Goal: Communication & Community: Share content

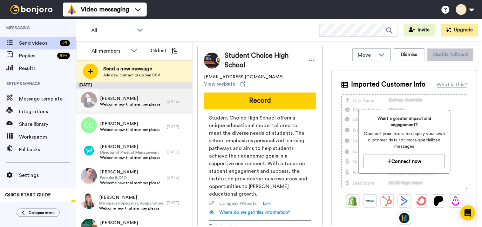
click at [144, 96] on span "Salif Sanou" at bounding box center [130, 99] width 60 height 6
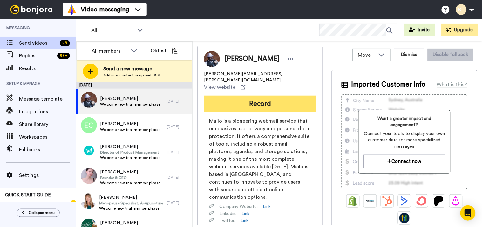
click at [284, 96] on button "Record" at bounding box center [260, 104] width 112 height 17
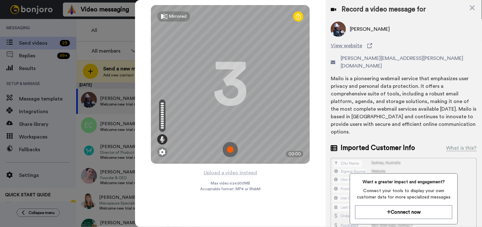
click at [231, 147] on img at bounding box center [230, 149] width 15 height 15
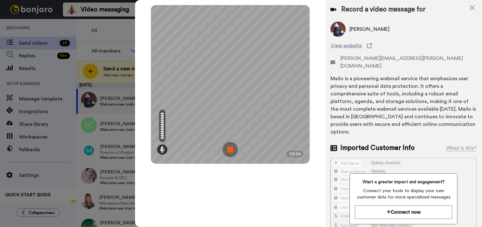
click at [234, 148] on img at bounding box center [230, 149] width 15 height 15
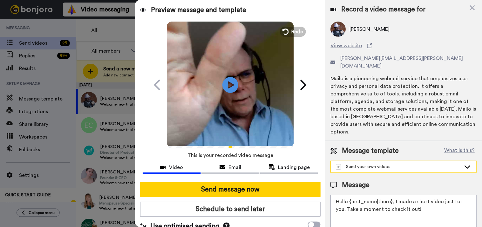
click at [387, 164] on div "Send your own videos" at bounding box center [398, 167] width 125 height 6
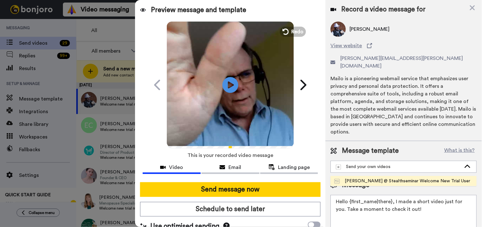
click at [383, 178] on div "[PERSON_NAME] @ Stealthseminar Welcome New Trial User" at bounding box center [402, 181] width 136 height 6
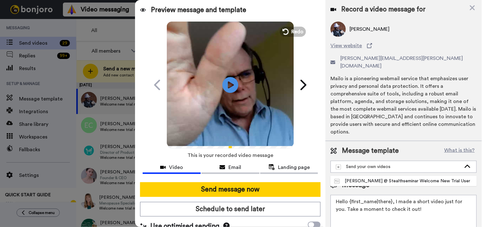
type textarea "Hi there {first_name} I recorded a message for you on this fine day, check it o…"
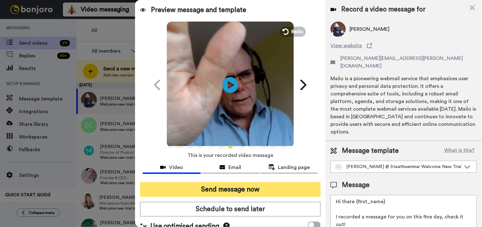
click at [287, 192] on button "Send message now" at bounding box center [230, 190] width 181 height 15
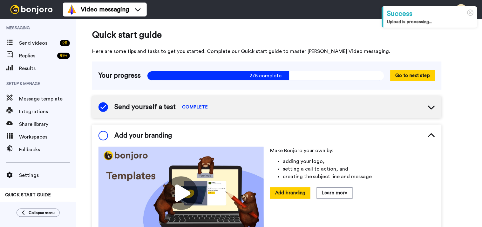
scroll to position [42, 0]
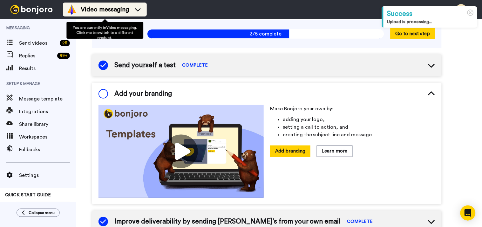
click at [115, 6] on span "Video messaging" at bounding box center [105, 9] width 48 height 9
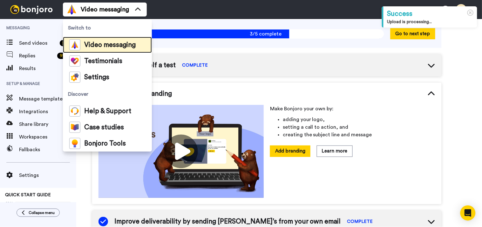
click at [119, 46] on span "Video messaging" at bounding box center [109, 45] width 51 height 6
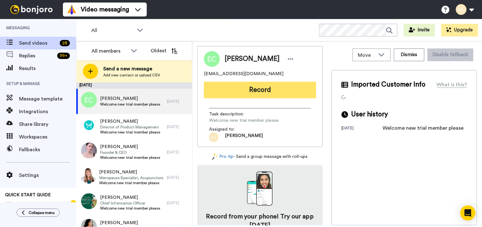
click at [252, 90] on button "Record" at bounding box center [260, 90] width 112 height 17
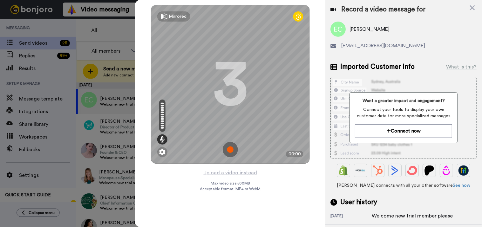
click at [230, 146] on img at bounding box center [230, 149] width 15 height 15
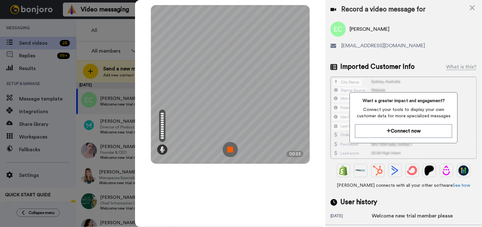
click at [231, 150] on img at bounding box center [230, 149] width 15 height 15
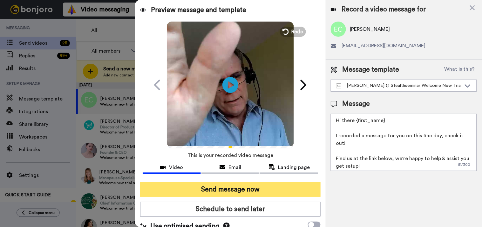
click at [227, 191] on button "Send message now" at bounding box center [230, 190] width 181 height 15
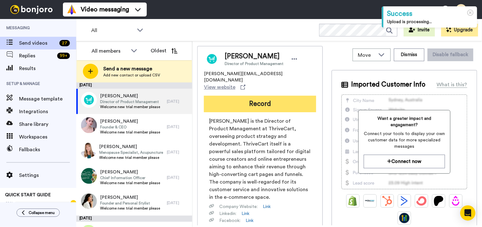
click at [265, 96] on button "Record" at bounding box center [260, 104] width 112 height 17
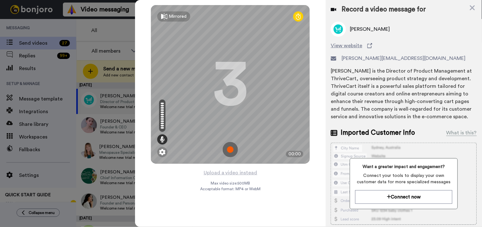
click at [229, 150] on img at bounding box center [230, 149] width 15 height 15
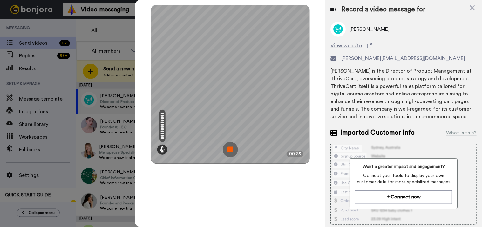
click at [227, 150] on img at bounding box center [230, 149] width 15 height 15
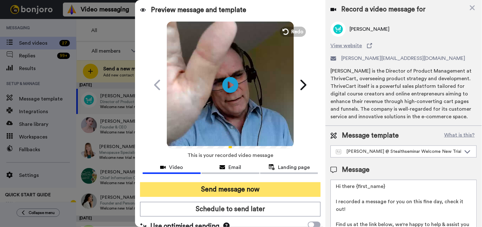
click at [236, 188] on button "Send message now" at bounding box center [230, 190] width 181 height 15
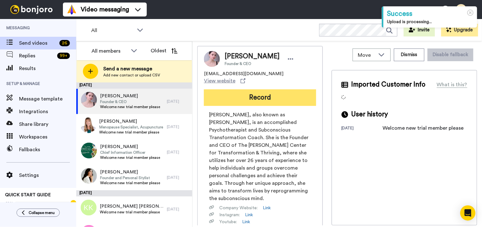
click at [270, 91] on button "Record" at bounding box center [260, 98] width 112 height 17
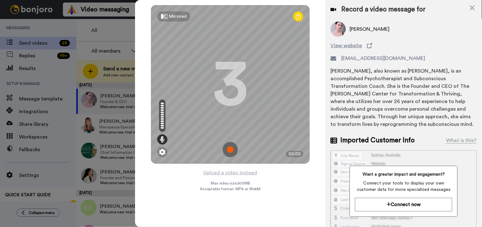
click at [236, 151] on img at bounding box center [230, 149] width 15 height 15
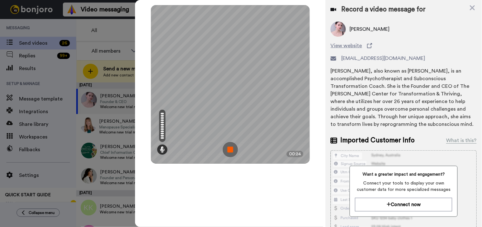
click at [231, 153] on img at bounding box center [230, 149] width 15 height 15
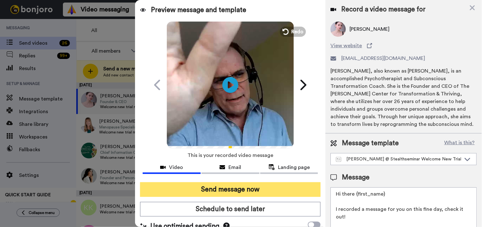
click at [260, 186] on button "Send message now" at bounding box center [230, 190] width 181 height 15
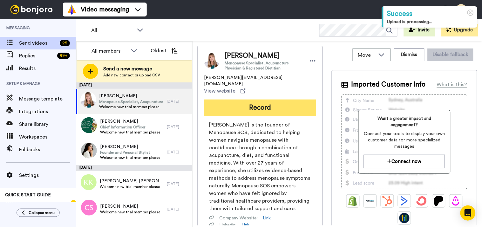
click at [245, 100] on button "Record" at bounding box center [260, 108] width 112 height 17
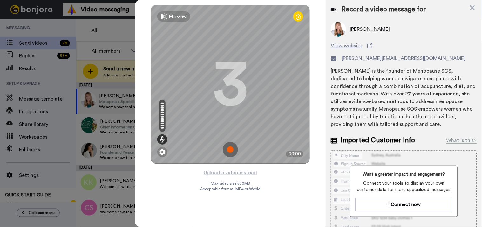
click at [232, 154] on img at bounding box center [230, 149] width 15 height 15
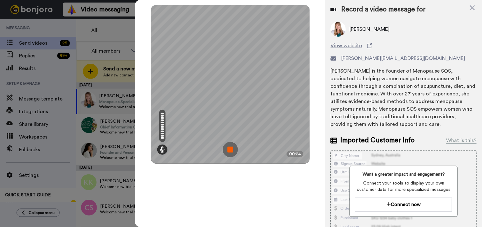
click at [233, 151] on img at bounding box center [230, 149] width 15 height 15
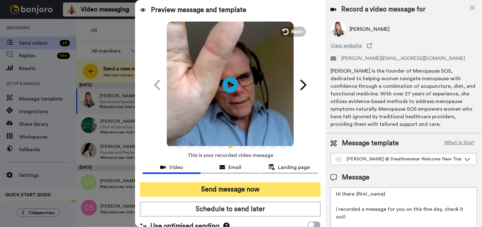
click at [235, 188] on button "Send message now" at bounding box center [230, 190] width 181 height 15
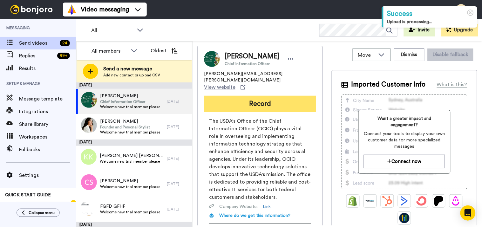
click at [283, 96] on button "Record" at bounding box center [260, 104] width 112 height 17
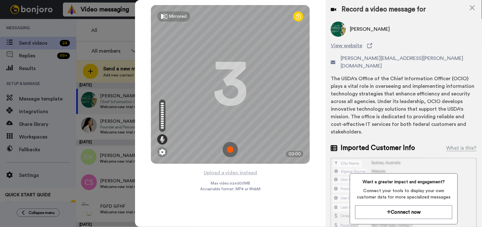
click at [230, 150] on img at bounding box center [230, 149] width 15 height 15
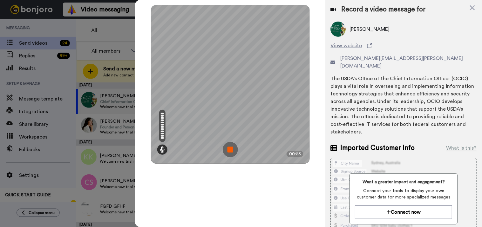
click at [230, 145] on img at bounding box center [230, 149] width 15 height 15
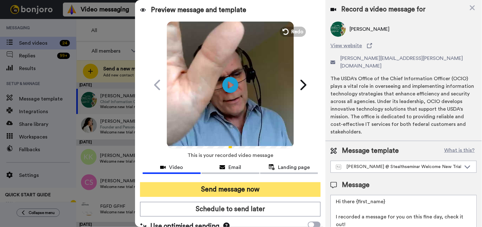
click at [271, 191] on button "Send message now" at bounding box center [230, 190] width 181 height 15
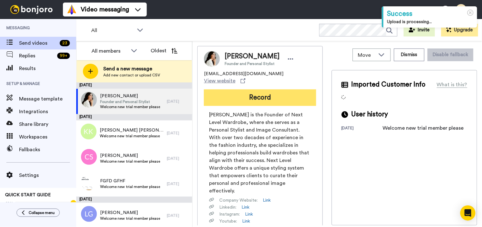
click at [283, 93] on button "Record" at bounding box center [260, 98] width 112 height 17
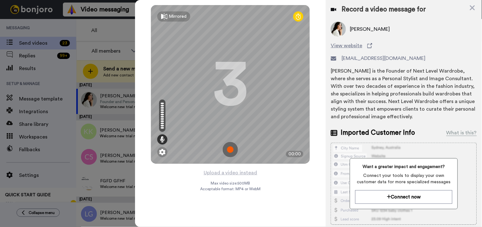
click at [232, 149] on img at bounding box center [230, 149] width 15 height 15
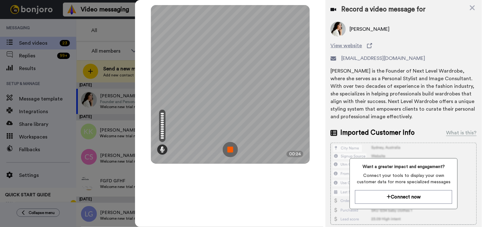
click at [235, 147] on img at bounding box center [230, 149] width 15 height 15
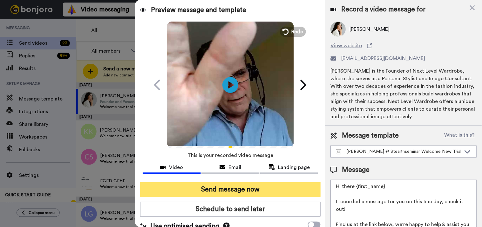
click at [250, 189] on button "Send message now" at bounding box center [230, 190] width 181 height 15
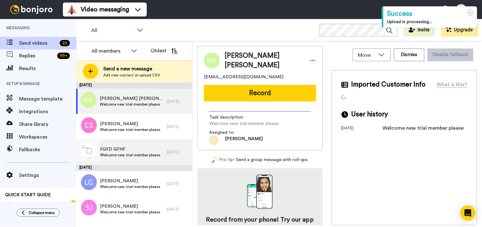
click at [125, 153] on span "Welcome new trial member please" at bounding box center [130, 155] width 60 height 5
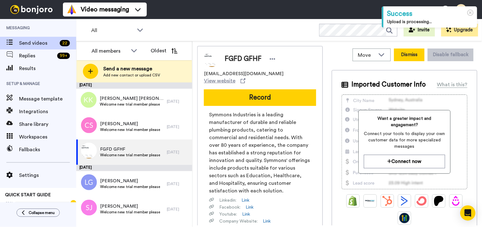
click at [406, 52] on button "Dismiss" at bounding box center [409, 55] width 30 height 13
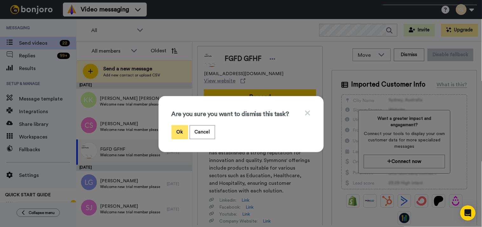
click at [177, 131] on button "Ok" at bounding box center [179, 132] width 17 height 14
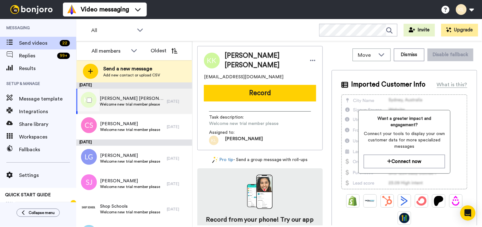
click at [158, 100] on span "Katherine Katherine" at bounding box center [132, 99] width 64 height 6
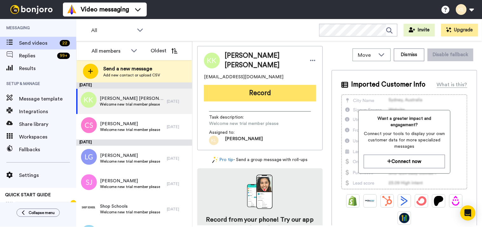
click at [276, 92] on button "Record" at bounding box center [260, 93] width 112 height 17
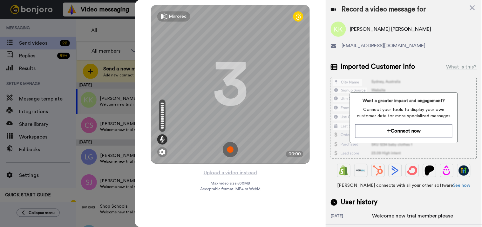
click at [233, 150] on img at bounding box center [230, 149] width 15 height 15
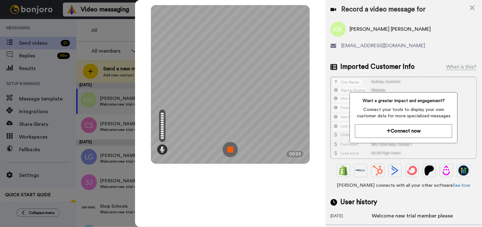
click at [229, 153] on img at bounding box center [230, 149] width 15 height 15
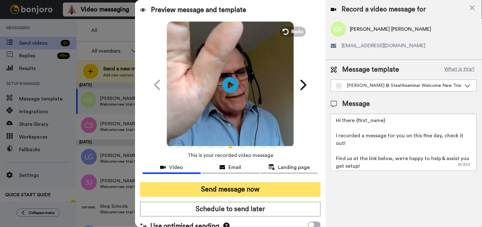
click at [234, 193] on button "Send message now" at bounding box center [230, 190] width 181 height 15
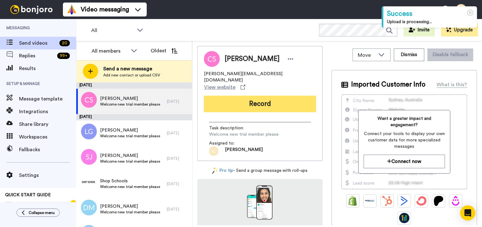
click at [271, 100] on button "Record" at bounding box center [260, 104] width 112 height 17
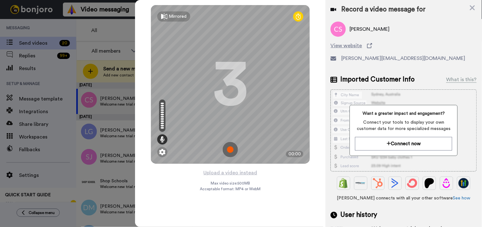
click at [233, 150] on img at bounding box center [230, 149] width 15 height 15
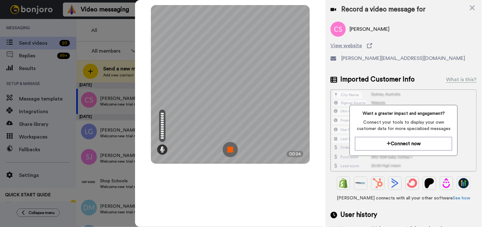
click at [226, 150] on img at bounding box center [230, 149] width 15 height 15
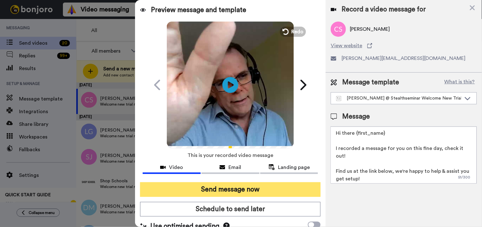
click at [262, 191] on button "Send message now" at bounding box center [230, 190] width 181 height 15
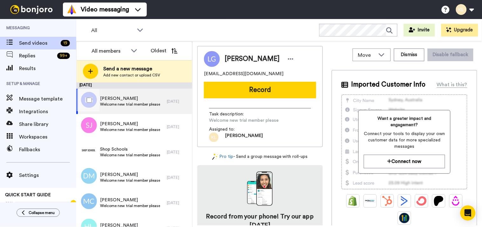
click at [141, 96] on span "[PERSON_NAME]" at bounding box center [130, 99] width 60 height 6
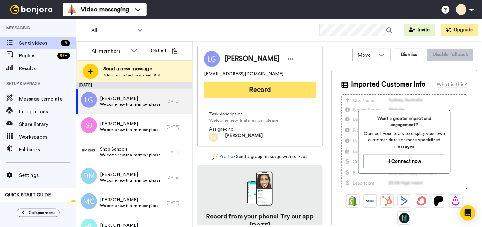
click at [293, 91] on button "Record" at bounding box center [260, 90] width 112 height 17
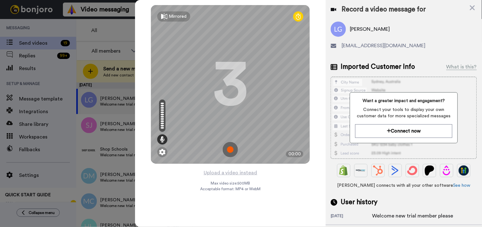
click at [229, 149] on img at bounding box center [230, 149] width 15 height 15
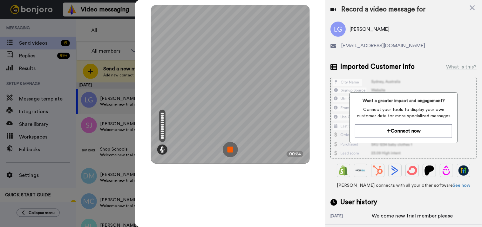
click at [237, 154] on div "Mirrored Redo 3 00:24" at bounding box center [230, 84] width 159 height 159
click at [231, 150] on img at bounding box center [230, 149] width 15 height 15
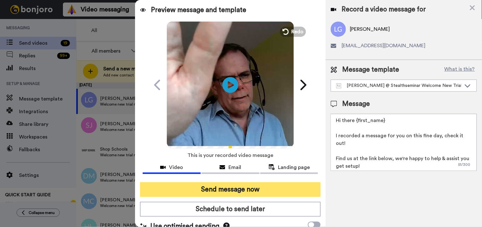
click at [250, 191] on button "Send message now" at bounding box center [230, 190] width 181 height 15
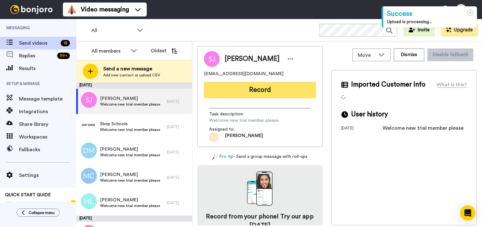
click at [262, 88] on button "Record" at bounding box center [260, 90] width 112 height 17
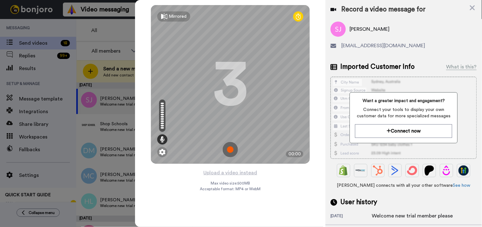
click at [232, 145] on img at bounding box center [230, 149] width 15 height 15
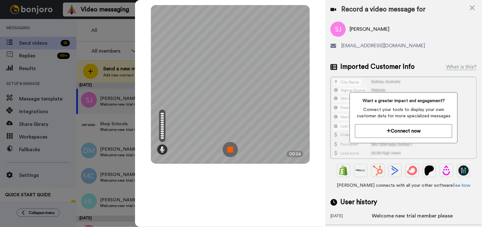
click at [232, 150] on img at bounding box center [230, 149] width 15 height 15
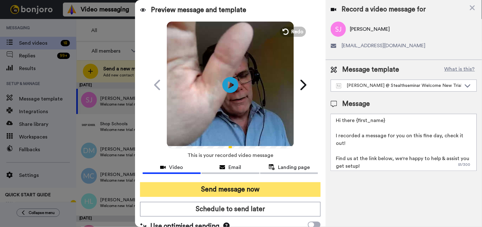
click at [276, 190] on button "Send message now" at bounding box center [230, 190] width 181 height 15
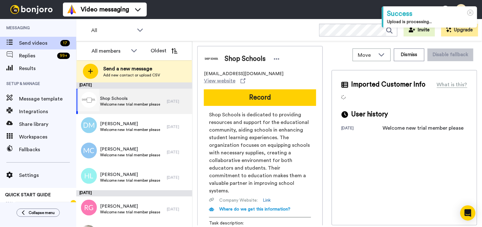
click at [144, 101] on span "Shop Schools" at bounding box center [130, 99] width 60 height 6
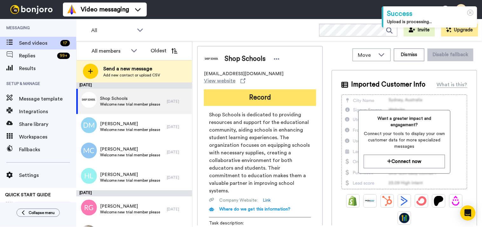
click at [274, 97] on button "Record" at bounding box center [260, 98] width 112 height 17
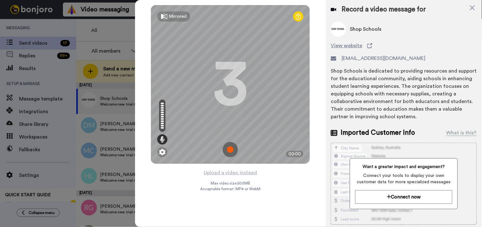
click at [229, 152] on img at bounding box center [230, 149] width 15 height 15
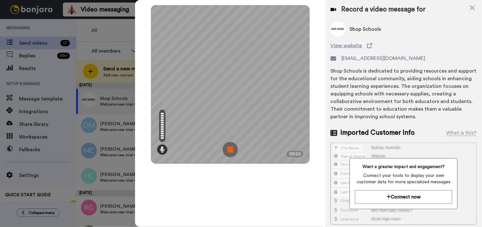
click at [229, 150] on img at bounding box center [230, 149] width 15 height 15
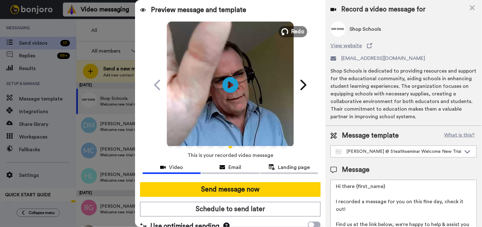
click at [292, 30] on span "Redo" at bounding box center [297, 31] width 13 height 8
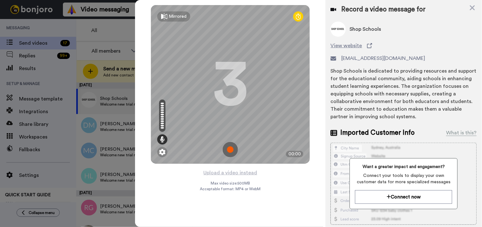
click at [233, 151] on img at bounding box center [230, 149] width 15 height 15
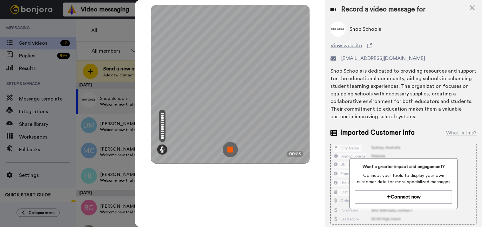
click at [232, 150] on img at bounding box center [230, 149] width 15 height 15
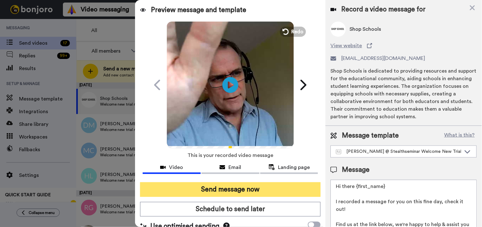
click at [243, 189] on button "Send message now" at bounding box center [230, 190] width 181 height 15
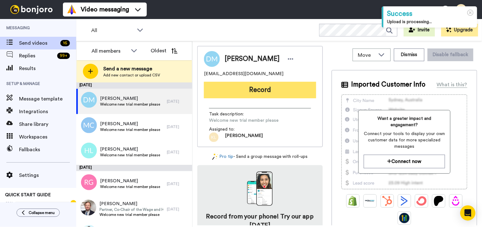
click at [240, 90] on button "Record" at bounding box center [260, 90] width 112 height 17
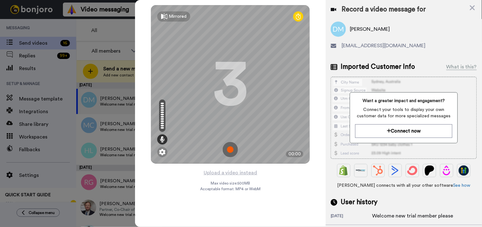
click at [234, 150] on img at bounding box center [230, 149] width 15 height 15
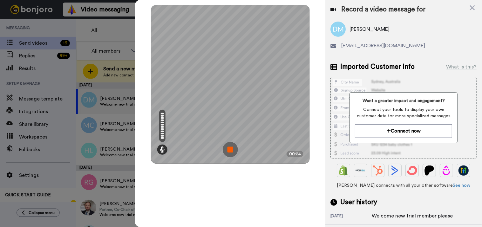
click at [230, 148] on img at bounding box center [230, 149] width 15 height 15
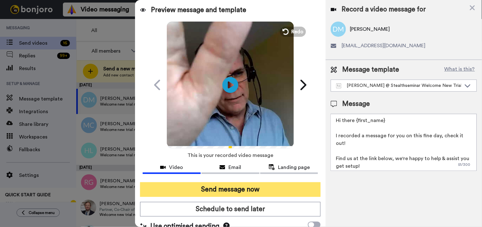
click at [226, 189] on button "Send message now" at bounding box center [230, 190] width 181 height 15
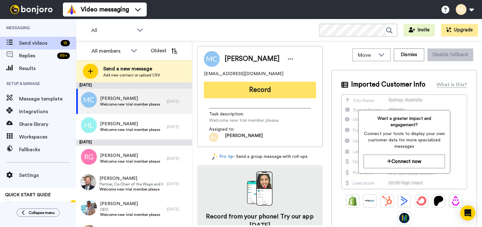
click at [286, 94] on button "Record" at bounding box center [260, 90] width 112 height 17
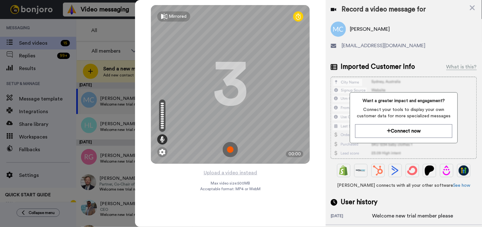
click at [233, 151] on img at bounding box center [230, 149] width 15 height 15
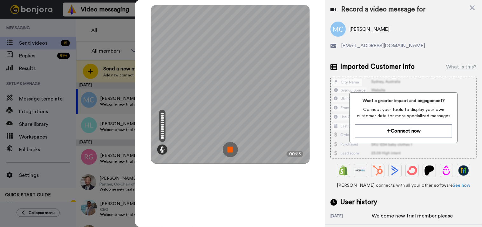
click at [234, 151] on img at bounding box center [230, 149] width 15 height 15
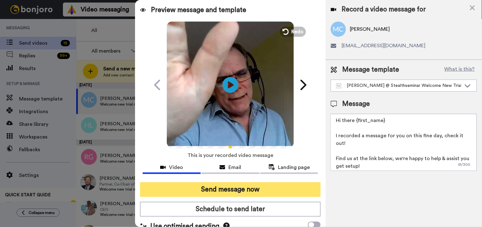
click at [267, 185] on button "Send message now" at bounding box center [230, 190] width 181 height 15
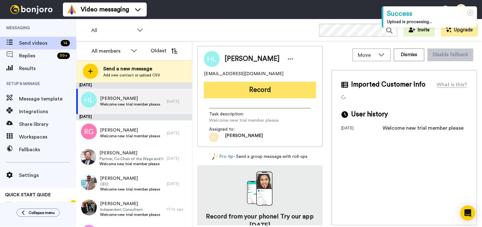
click at [296, 89] on button "Record" at bounding box center [260, 90] width 112 height 17
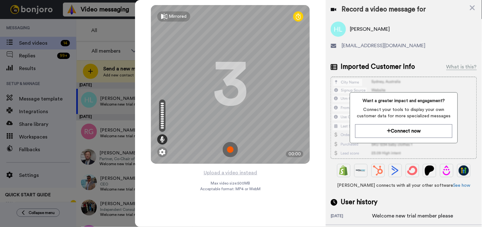
click at [230, 149] on img at bounding box center [230, 149] width 15 height 15
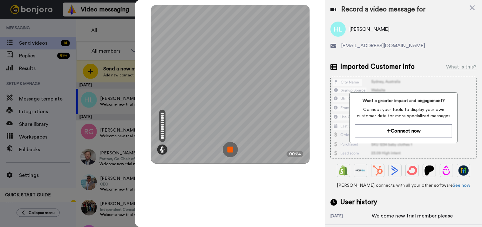
click at [229, 152] on img at bounding box center [230, 149] width 15 height 15
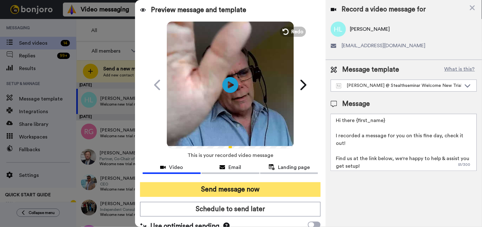
click at [277, 190] on button "Send message now" at bounding box center [230, 190] width 181 height 15
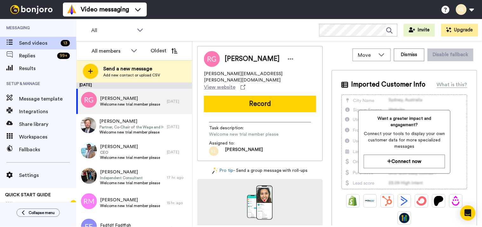
click at [335, 8] on div "Video messaging Switch to Video messaging Testimonials Settings Discover Help &…" at bounding box center [272, 9] width 419 height 19
click at [470, 9] on button at bounding box center [464, 10] width 24 height 14
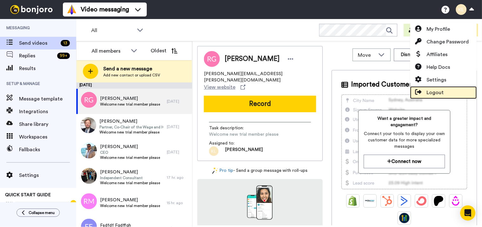
click at [442, 90] on span "Logout" at bounding box center [434, 93] width 17 height 8
